Goal: Information Seeking & Learning: Learn about a topic

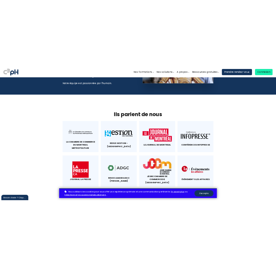
scroll to position [2491, 0]
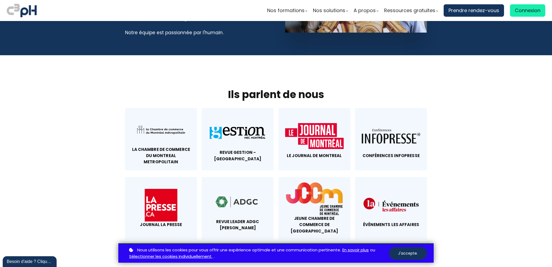
click at [171, 113] on div at bounding box center [161, 129] width 58 height 33
click at [240, 116] on div at bounding box center [237, 132] width 58 height 33
click at [323, 120] on div at bounding box center [314, 136] width 58 height 33
click at [388, 120] on div at bounding box center [390, 136] width 58 height 33
click at [141, 189] on div at bounding box center [161, 205] width 58 height 33
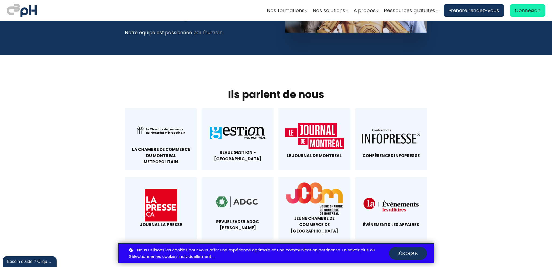
click at [234, 186] on div at bounding box center [237, 202] width 58 height 33
click at [307, 182] on div at bounding box center [314, 198] width 58 height 33
click at [396, 221] on div "Événements les affaires" at bounding box center [390, 224] width 58 height 6
click at [386, 189] on div at bounding box center [390, 205] width 58 height 33
click at [189, 55] on section "Ils parlent de nous La Chambre de commerce du montreal metropolitain Revue Gest…" at bounding box center [276, 163] width 552 height 217
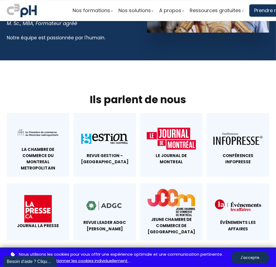
scroll to position [2660, 0]
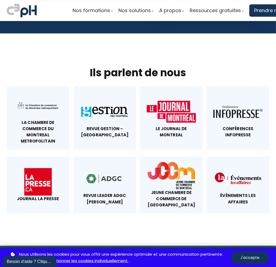
click at [114, 172] on div at bounding box center [104, 178] width 49 height 27
drag, startPoint x: 110, startPoint y: 192, endPoint x: 75, endPoint y: 163, distance: 44.9
click at [74, 163] on div "Revue Leader ADGC Desjardins" at bounding box center [104, 184] width 62 height 57
click at [109, 192] on div "Revue Leader ADGC Desjardins" at bounding box center [104, 198] width 49 height 13
click at [114, 192] on div "Revue Leader ADGC Desjardins" at bounding box center [104, 198] width 49 height 13
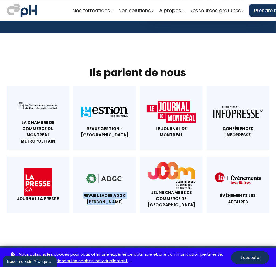
drag, startPoint x: 116, startPoint y: 195, endPoint x: 78, endPoint y: 169, distance: 46.3
click at [78, 169] on div "Revue Leader ADGC Desjardins" at bounding box center [104, 184] width 62 height 57
click at [123, 202] on div "Revue Leader ADGC Desjardins" at bounding box center [104, 184] width 62 height 57
drag, startPoint x: 120, startPoint y: 197, endPoint x: 86, endPoint y: 170, distance: 43.1
click at [86, 170] on div "Revue Leader ADGC Desjardins" at bounding box center [104, 184] width 62 height 57
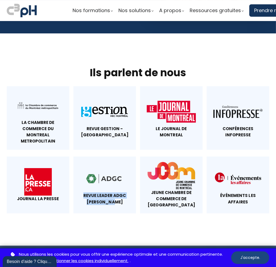
click at [249, 255] on button "J'accepte." at bounding box center [250, 257] width 38 height 13
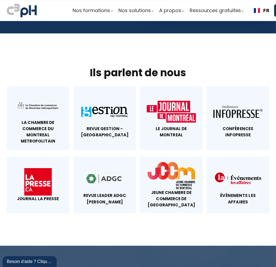
click at [177, 216] on section "Ils parlent de nous La Chambre de commerce du montreal metropolitain Revue Gest…" at bounding box center [138, 139] width 276 height 212
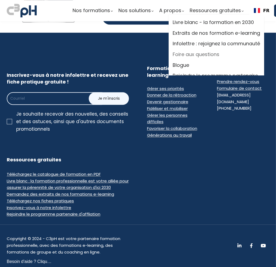
scroll to position [0, 0]
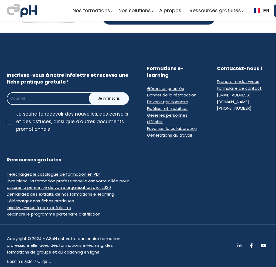
click at [203, 15] on ul "Nos formations Parcours gestionnaire Parcours employés Nos formations e-learnin…" at bounding box center [223, 10] width 303 height 12
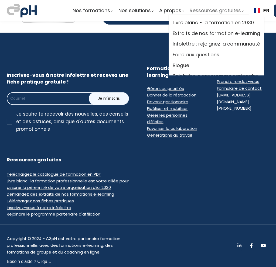
click at [203, 10] on span "Ressources gratuites" at bounding box center [214, 10] width 51 height 8
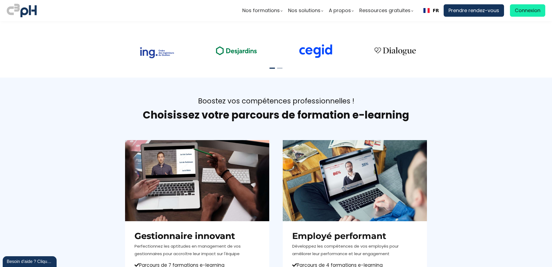
scroll to position [296, 0]
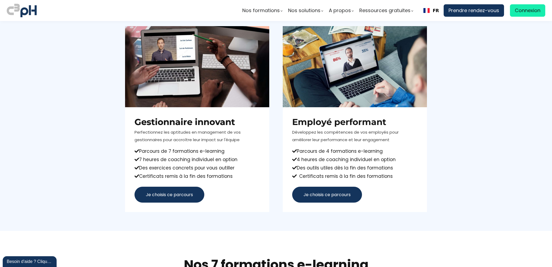
click at [210, 229] on section "Boostez vos compétences professionnelles ! Choisissez votre parcours de formati…" at bounding box center [276, 97] width 552 height 267
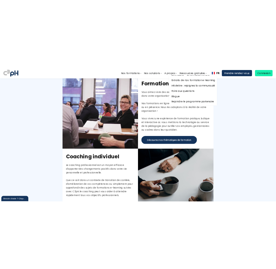
scroll to position [9, 0]
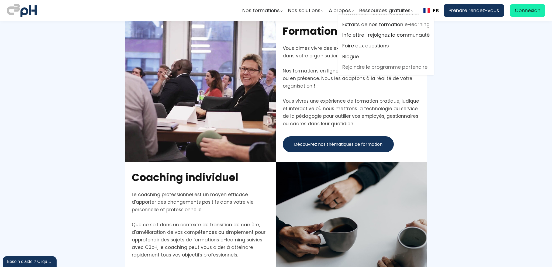
click at [351, 63] on link "Rejoindre le programme partenaire" at bounding box center [385, 67] width 87 height 8
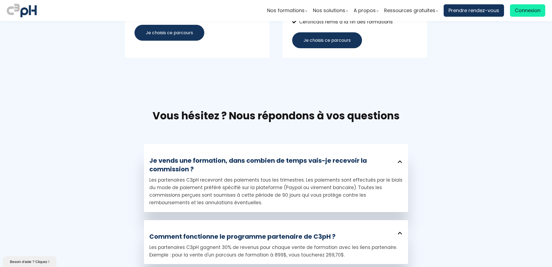
scroll to position [1158, 0]
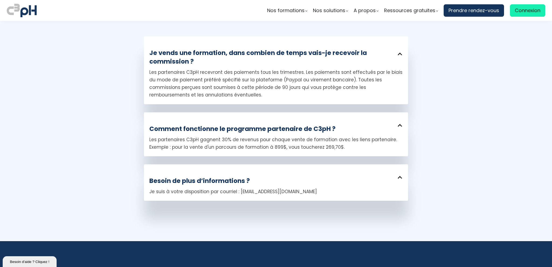
click at [313, 175] on div "Besoin de plus d’informations ?" at bounding box center [275, 177] width 253 height 15
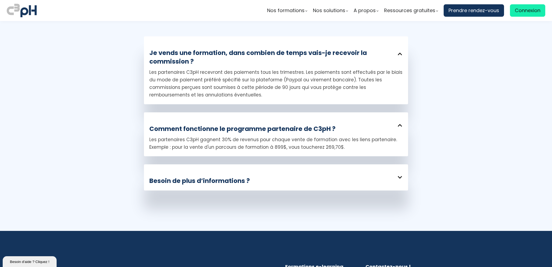
click at [299, 186] on div "Besoin de plus d’informations ? Je suis à votre disposition par courriel : sofi…" at bounding box center [276, 177] width 264 height 26
click at [275, 190] on div "Vous hésitez ? Nous répondons à vos questions Je vends une formation, dans comb…" at bounding box center [276, 99] width 264 height 197
click at [283, 182] on div "Besoin de plus d’informations ? Je suis à votre disposition par courriel : sofi…" at bounding box center [276, 177] width 264 height 26
click at [285, 179] on div "Besoin de plus d’informations ?" at bounding box center [275, 177] width 253 height 15
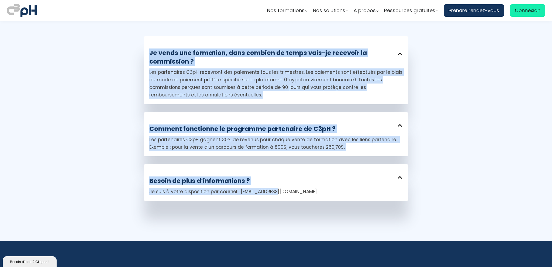
click at [133, 241] on div "Nos formations Parcours gestionnaire Parcours employés" at bounding box center [276, 133] width 552 height 267
click at [25, 14] on img at bounding box center [22, 11] width 30 height 16
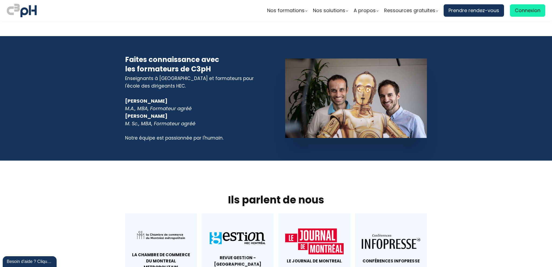
scroll to position [2391, 0]
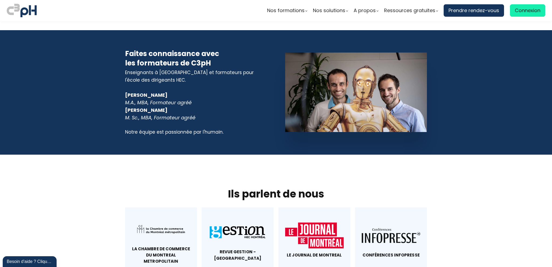
click at [167, 157] on section "Ils parlent de nous La Chambre de commerce du montreal metropolitain Revue Gest…" at bounding box center [276, 263] width 552 height 217
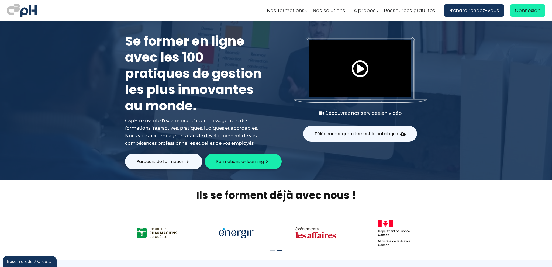
scroll to position [135, 0]
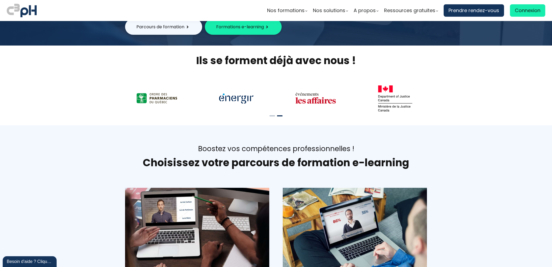
click at [183, 134] on section "Boostez vos compétences professionnelles ! Choisissez votre parcours de formati…" at bounding box center [276, 258] width 552 height 267
click at [270, 116] on ul at bounding box center [276, 115] width 20 height 11
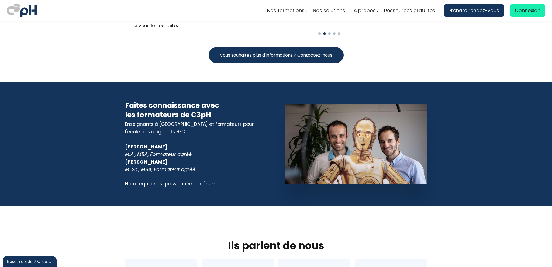
scroll to position [2343, 0]
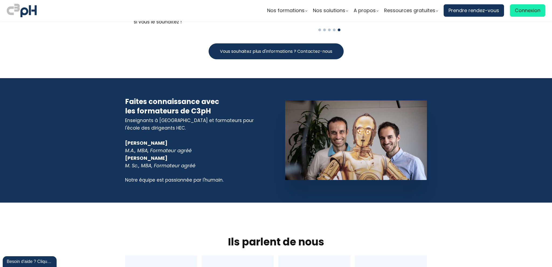
drag, startPoint x: 165, startPoint y: 193, endPoint x: 170, endPoint y: 194, distance: 4.9
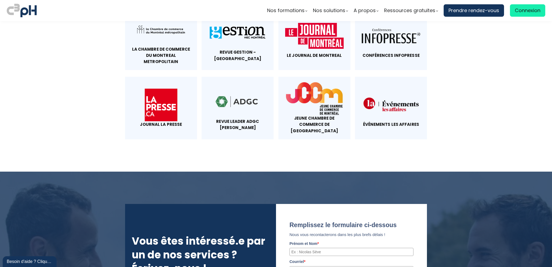
scroll to position [2505, 0]
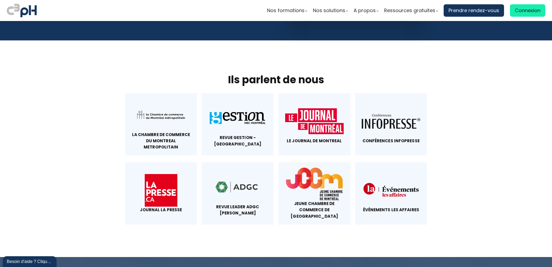
drag, startPoint x: 549, startPoint y: 186, endPoint x: 551, endPoint y: 34, distance: 151.7
click at [551, 34] on div "Nos formations Parcours gestionnaire Parcours employés" at bounding box center [276, 133] width 552 height 267
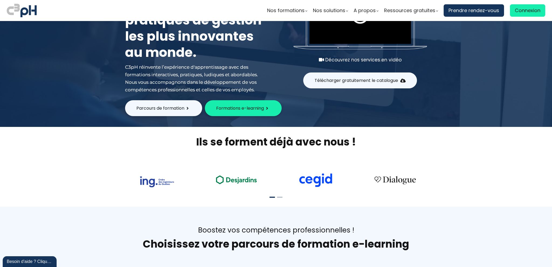
scroll to position [0, 0]
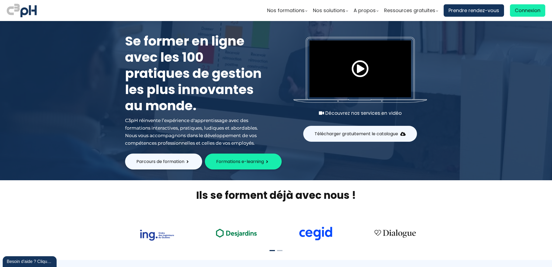
click at [356, 71] on span at bounding box center [359, 68] width 17 height 17
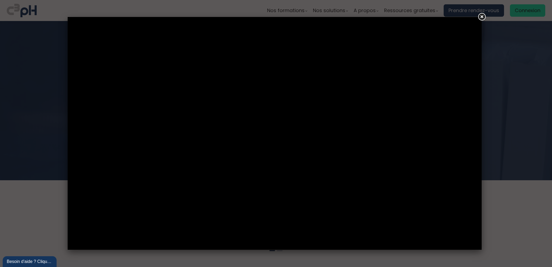
click at [480, 17] on link at bounding box center [481, 17] width 10 height 10
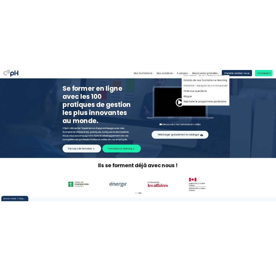
scroll to position [9, 0]
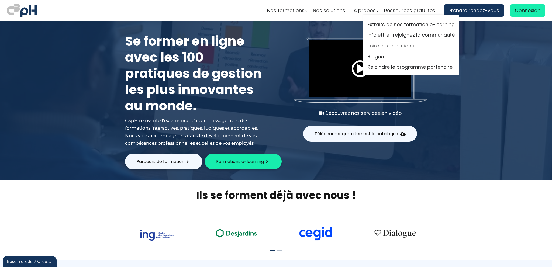
click at [385, 47] on link "Foire aux questions" at bounding box center [410, 46] width 87 height 8
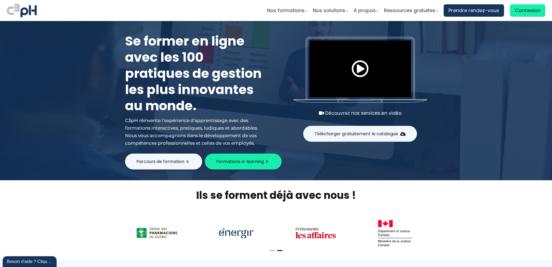
click at [206, 9] on div "Nos formations Parcours gestionnaire Parcours employés Nos formations e-learning" at bounding box center [359, 11] width 384 height 16
click at [113, 191] on section "Ils se forment déjà avec nous !" at bounding box center [276, 219] width 552 height 79
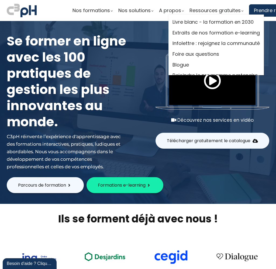
scroll to position [0, 0]
click at [183, 64] on link "Blogue" at bounding box center [215, 65] width 87 height 8
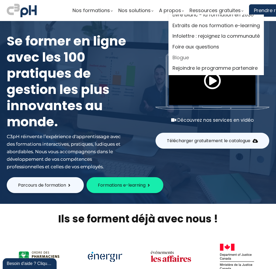
scroll to position [9, 0]
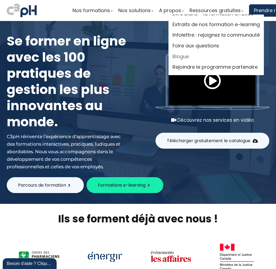
click at [182, 57] on link "Blogue" at bounding box center [215, 57] width 87 height 8
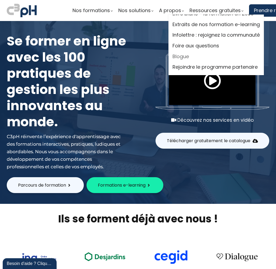
click at [182, 56] on link "Blogue" at bounding box center [215, 57] width 87 height 8
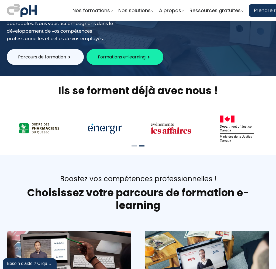
scroll to position [135, 0]
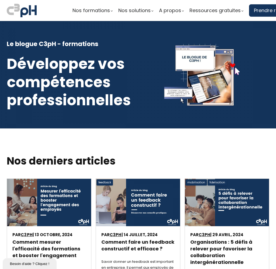
click at [33, 14] on img at bounding box center [22, 11] width 30 height 16
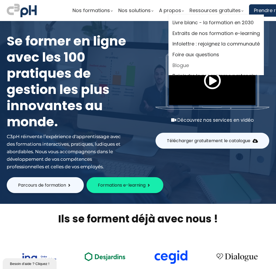
click at [185, 63] on link "Blogue" at bounding box center [215, 65] width 87 height 8
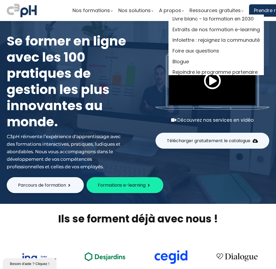
scroll to position [9, 0]
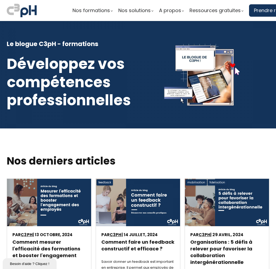
scroll to position [108, 0]
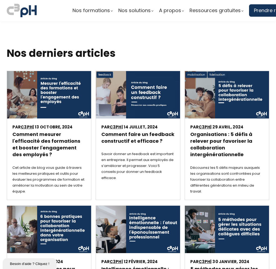
click at [57, 124] on div "par C3pH | 13 octobre, 2024" at bounding box center [48, 127] width 73 height 6
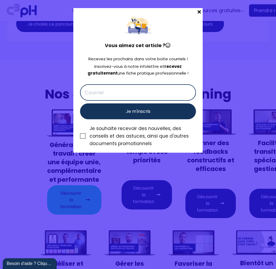
scroll to position [3616, 0]
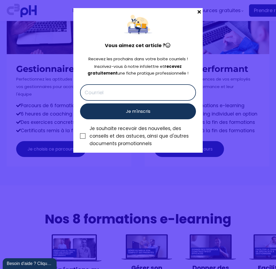
click at [200, 13] on span at bounding box center [199, 12] width 7 height 8
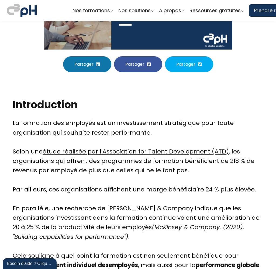
scroll to position [103, 0]
